Goal: Information Seeking & Learning: Learn about a topic

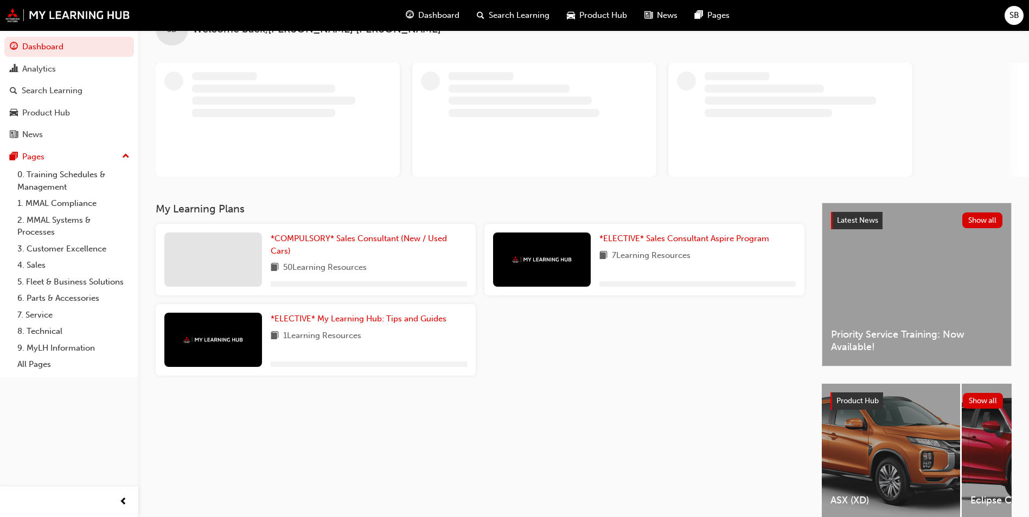
scroll to position [54, 0]
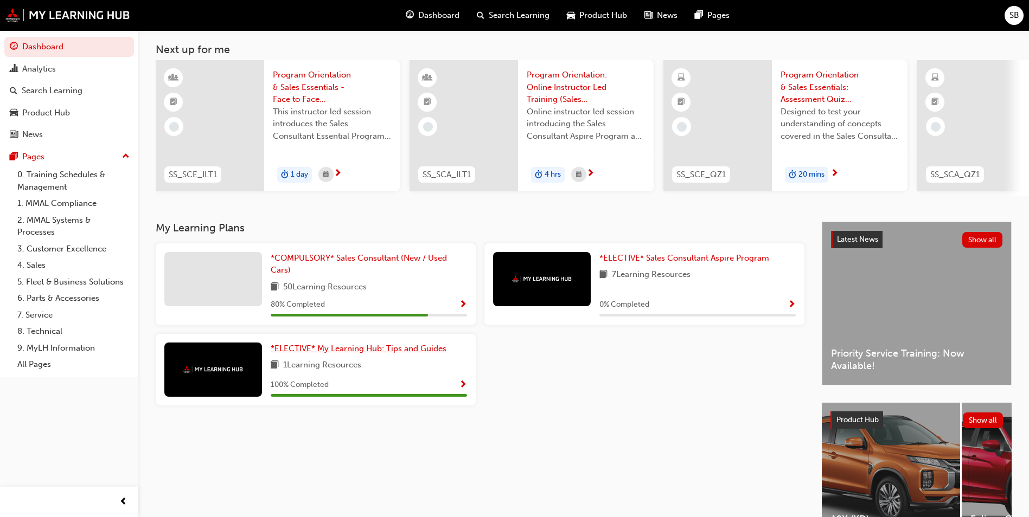
click at [356, 353] on span "*ELECTIVE* My Learning Hub: Tips and Guides" at bounding box center [359, 349] width 176 height 10
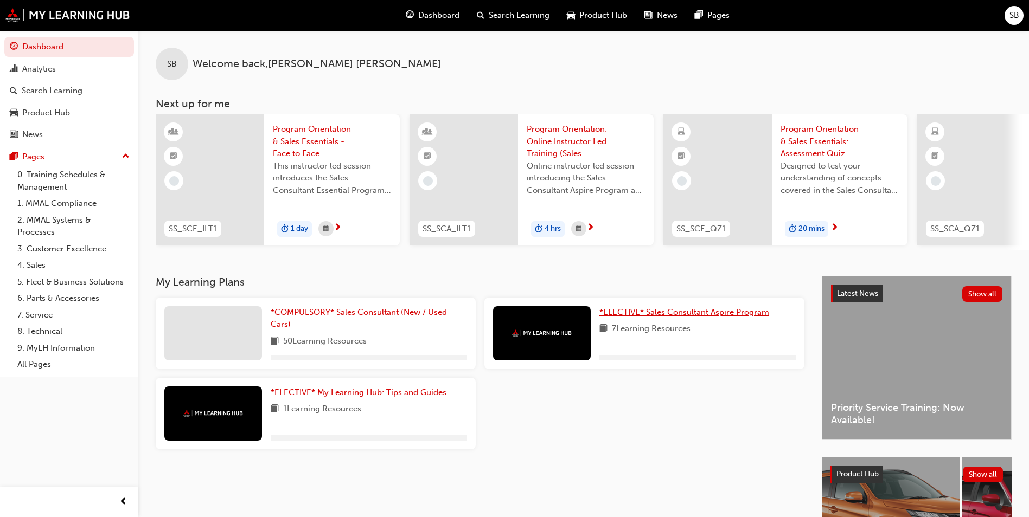
click at [650, 317] on span "*ELECTIVE* Sales Consultant Aspire Program" at bounding box center [684, 313] width 170 height 10
click at [333, 312] on span "*COMPULSORY* Sales Consultant (New / Used Cars)" at bounding box center [359, 319] width 176 height 22
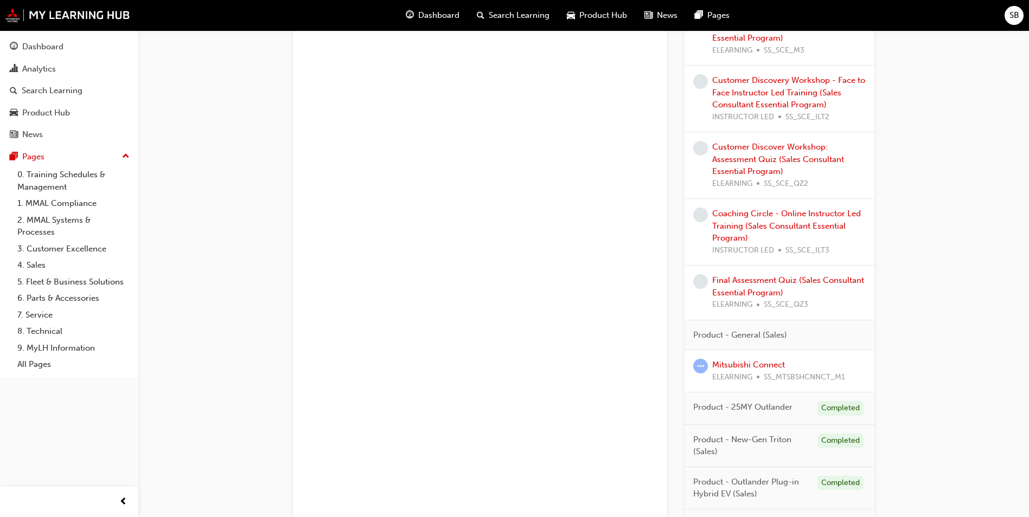
scroll to position [751, 0]
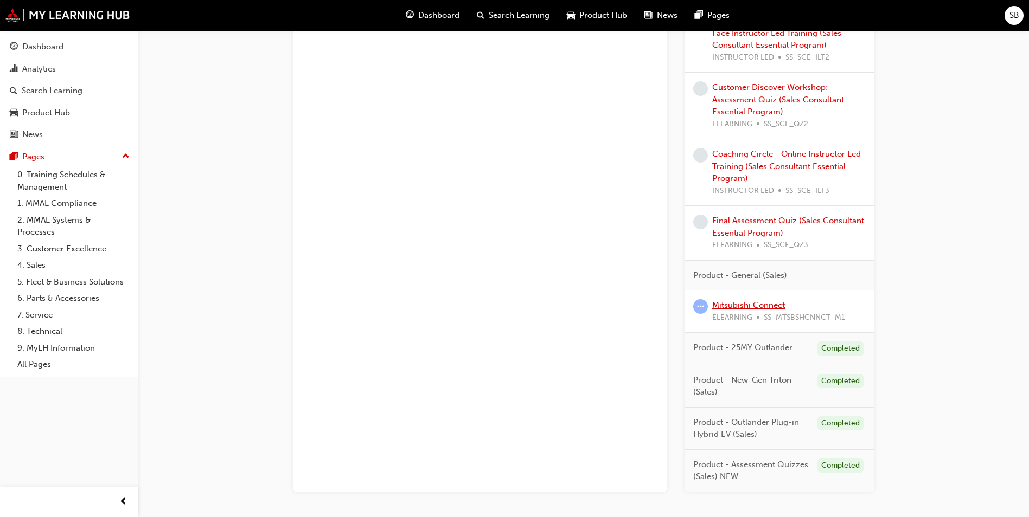
click at [745, 308] on link "Mitsubishi Connect" at bounding box center [748, 306] width 73 height 10
